Goal: Task Accomplishment & Management: Manage account settings

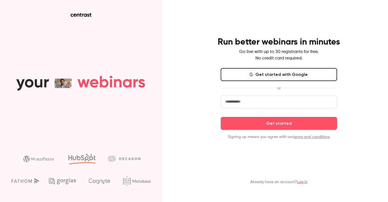
click at [264, 97] on input "email" at bounding box center [279, 101] width 116 height 13
type input "**********"
click button "Get started" at bounding box center [279, 123] width 116 height 13
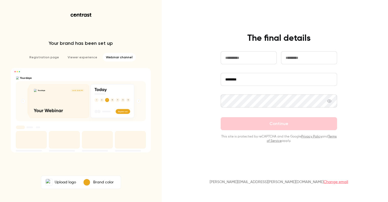
click at [102, 181] on p "Brand color" at bounding box center [103, 181] width 20 height 5
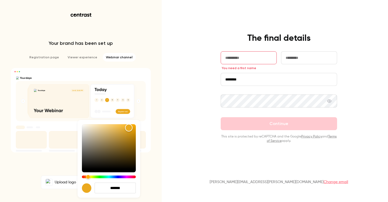
click at [195, 132] on div at bounding box center [194, 101] width 388 height 202
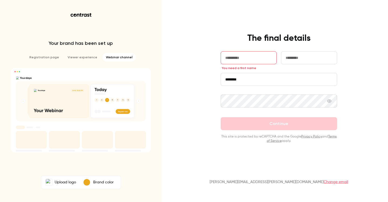
click at [67, 182] on label "Upload logo" at bounding box center [60, 182] width 37 height 11
click at [0, 0] on input "Upload logo" at bounding box center [0, 0] width 0 height 0
click at [240, 58] on input "text" at bounding box center [249, 57] width 56 height 13
type input "******"
type input "*****"
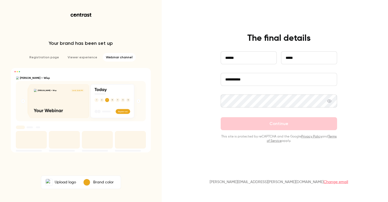
click at [208, 87] on div "**********" at bounding box center [194, 101] width 388 height 202
click at [262, 111] on div at bounding box center [279, 112] width 116 height 9
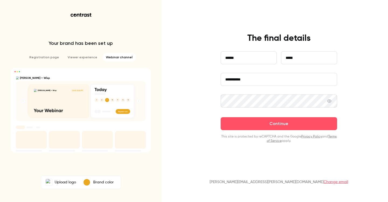
click at [238, 79] on input "**********" at bounding box center [279, 79] width 116 height 13
click at [201, 78] on div "**********" at bounding box center [194, 101] width 388 height 202
click at [236, 77] on input "**********" at bounding box center [279, 79] width 116 height 13
paste input "*"
click at [277, 81] on input "**********" at bounding box center [279, 79] width 116 height 13
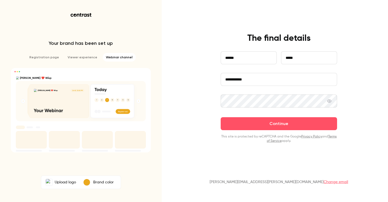
click at [242, 77] on input "**********" at bounding box center [279, 79] width 116 height 13
type input "**********"
click at [281, 135] on p "This site is protected by reCAPTCHA and the Google Privacy Policy and Terms of …" at bounding box center [279, 138] width 116 height 9
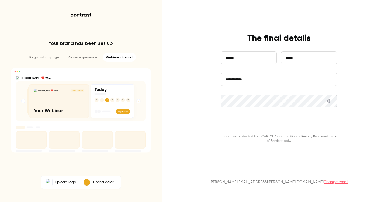
click at [282, 124] on button "Continue" at bounding box center [279, 123] width 116 height 13
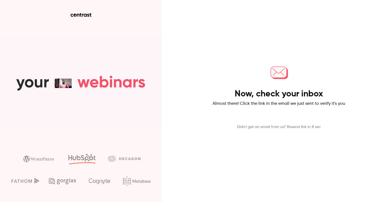
click at [207, 53] on div "Now, check your inbox Almost there! Click the link in the email we just sent to…" at bounding box center [194, 101] width 388 height 202
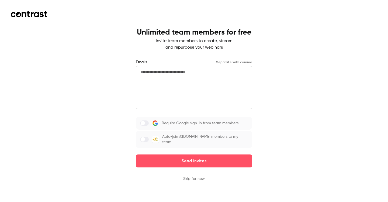
click at [206, 82] on textarea at bounding box center [194, 87] width 116 height 43
drag, startPoint x: 197, startPoint y: 178, endPoint x: 200, endPoint y: 199, distance: 21.8
click at [200, 199] on div "Unlimited team members for free Invite team members to create, stream and repur…" at bounding box center [194, 101] width 388 height 202
click at [197, 176] on button "Skip for now" at bounding box center [194, 178] width 22 height 5
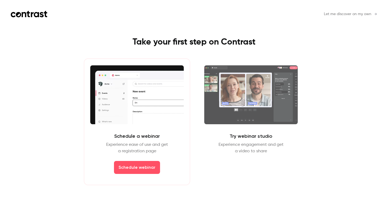
click at [352, 13] on span "Let me discover on my own" at bounding box center [347, 14] width 47 height 6
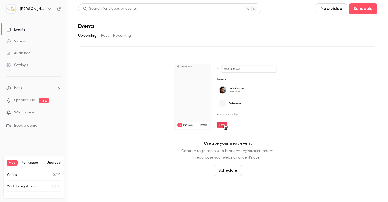
click at [27, 63] on div "Settings" at bounding box center [17, 64] width 22 height 5
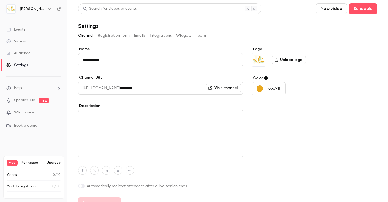
click at [117, 57] on input "**********" at bounding box center [160, 59] width 165 height 13
click at [140, 82] on input "*********" at bounding box center [182, 87] width 124 height 13
click at [193, 88] on input "*********" at bounding box center [182, 87] width 124 height 13
click at [115, 36] on button "Registration form" at bounding box center [114, 35] width 32 height 9
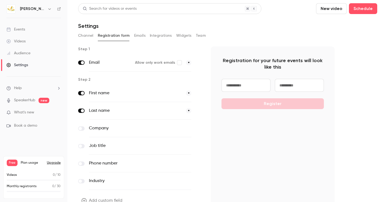
click at [143, 33] on button "Emails" at bounding box center [139, 35] width 11 height 9
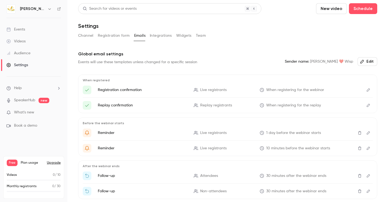
click at [119, 35] on button "Registration form" at bounding box center [114, 35] width 32 height 9
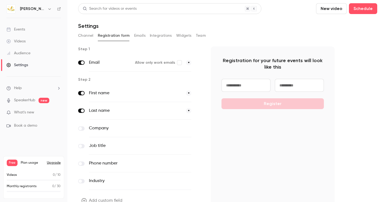
click at [156, 37] on button "Integrations" at bounding box center [161, 35] width 22 height 9
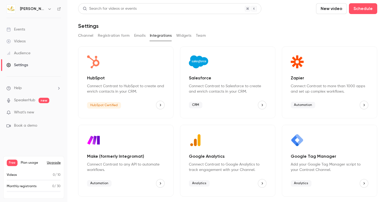
click at [184, 33] on button "Widgets" at bounding box center [183, 35] width 15 height 9
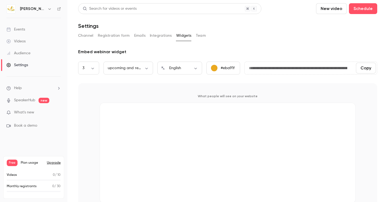
click at [199, 37] on button "Team" at bounding box center [201, 35] width 10 height 9
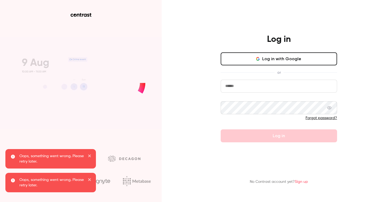
click at [259, 60] on icon "button" at bounding box center [257, 59] width 3 height 1
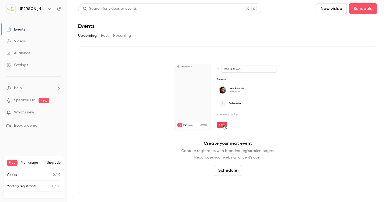
click at [36, 67] on link "Settings" at bounding box center [33, 65] width 67 height 12
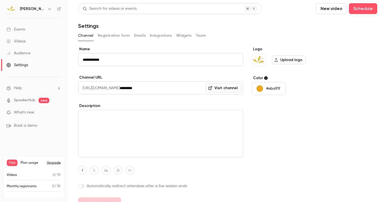
click at [143, 35] on button "Emails" at bounding box center [139, 35] width 11 height 9
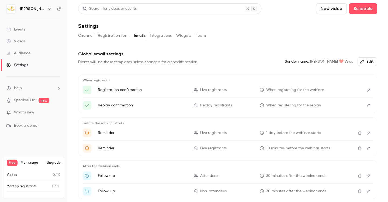
scroll to position [37, 0]
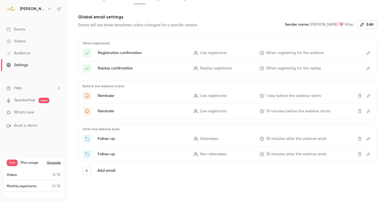
click at [24, 51] on div "Audience" at bounding box center [18, 52] width 24 height 5
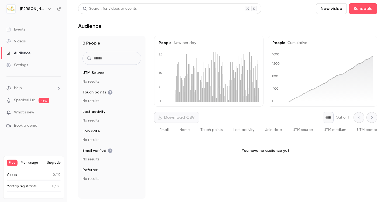
click at [42, 43] on link "Videos" at bounding box center [33, 41] width 67 height 12
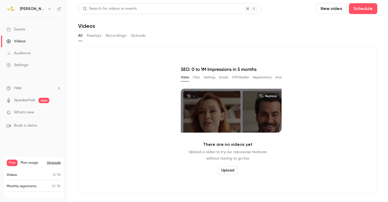
click at [41, 31] on link "Events" at bounding box center [33, 29] width 67 height 12
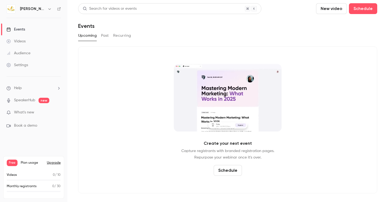
click at [37, 68] on link "Settings" at bounding box center [33, 65] width 67 height 12
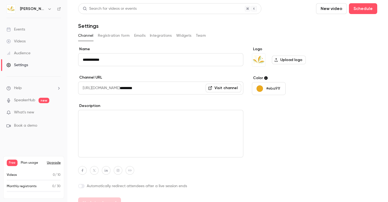
click at [139, 36] on button "Emails" at bounding box center [139, 35] width 11 height 9
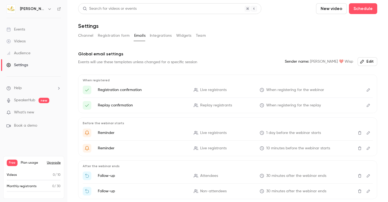
click at [162, 32] on button "Integrations" at bounding box center [161, 35] width 22 height 9
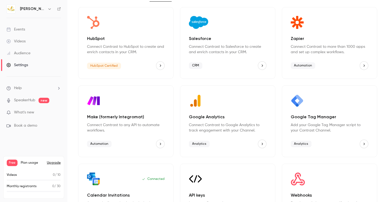
scroll to position [76, 0]
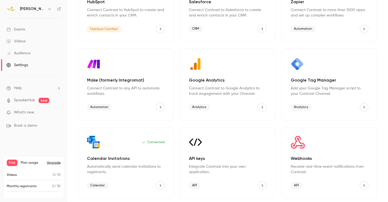
click at [331, 171] on p "Receive real-time event notifications from Contrast." at bounding box center [330, 169] width 78 height 11
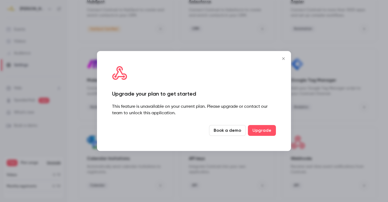
click at [283, 61] on button "Close" at bounding box center [283, 58] width 11 height 11
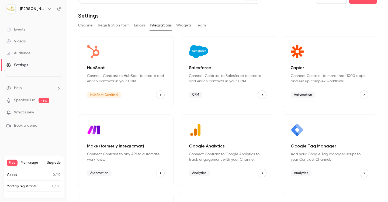
scroll to position [0, 0]
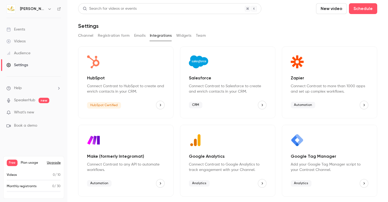
click at [332, 91] on p "Connect Contrast to more than 1000 apps and set up complex workflows." at bounding box center [330, 88] width 78 height 11
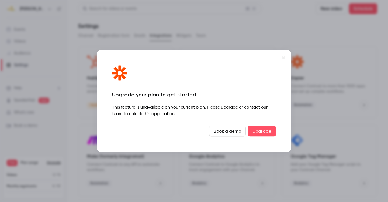
click at [283, 58] on icon "Close" at bounding box center [283, 58] width 6 height 4
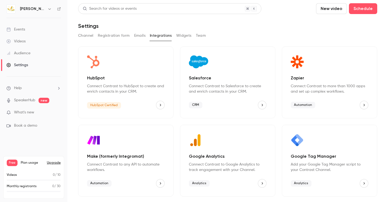
click at [188, 35] on button "Widgets" at bounding box center [183, 35] width 15 height 9
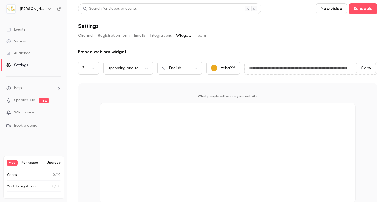
click at [207, 36] on div "Channel Registration form Emails Integrations Widgets Team" at bounding box center [227, 35] width 299 height 9
click at [85, 37] on button "Channel" at bounding box center [85, 35] width 15 height 9
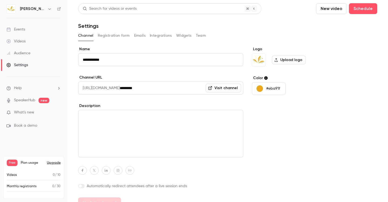
click at [31, 40] on link "Videos" at bounding box center [33, 41] width 67 height 12
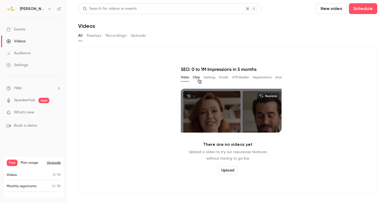
click at [45, 53] on link "Audience" at bounding box center [33, 53] width 67 height 12
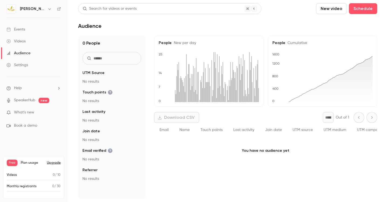
click at [43, 32] on link "Events" at bounding box center [33, 29] width 67 height 12
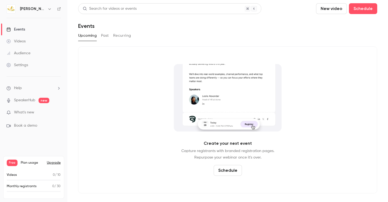
click at [43, 64] on link "Settings" at bounding box center [33, 65] width 67 height 12
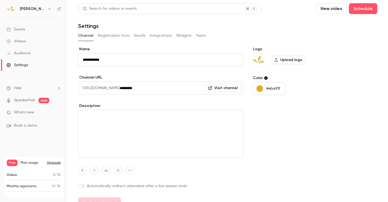
click at [175, 36] on div "Channel Registration form Emails Integrations Widgets Team" at bounding box center [227, 35] width 299 height 9
click at [181, 35] on button "Widgets" at bounding box center [183, 35] width 15 height 9
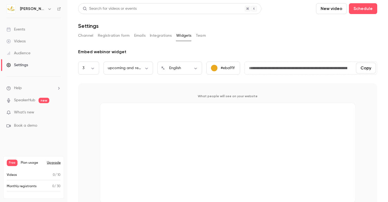
click at [168, 33] on button "Integrations" at bounding box center [161, 35] width 22 height 9
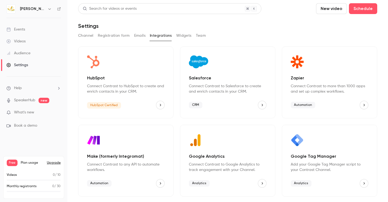
scroll to position [76, 0]
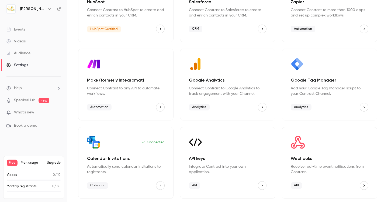
click at [39, 51] on link "Audience" at bounding box center [33, 53] width 67 height 12
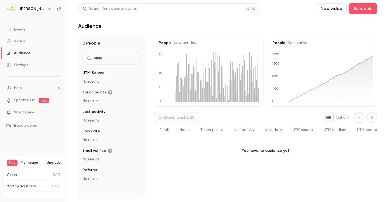
click at [43, 42] on link "Videos" at bounding box center [33, 41] width 67 height 12
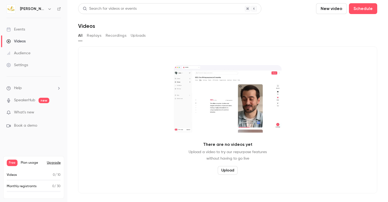
click at [34, 27] on link "Events" at bounding box center [33, 29] width 67 height 12
